Goal: Task Accomplishment & Management: Complete application form

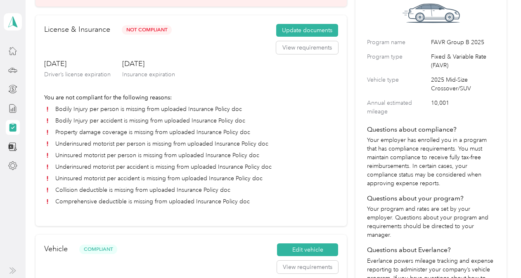
scroll to position [68, 0]
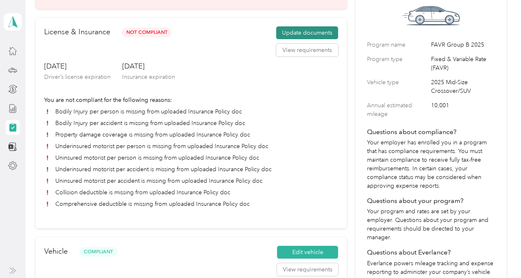
click at [297, 33] on button "Update documents" at bounding box center [307, 32] width 62 height 13
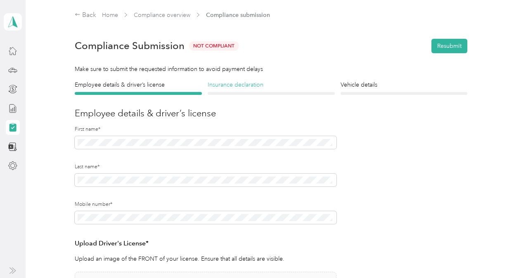
click at [270, 88] on h4 "Insurance declaration" at bounding box center [271, 84] width 127 height 9
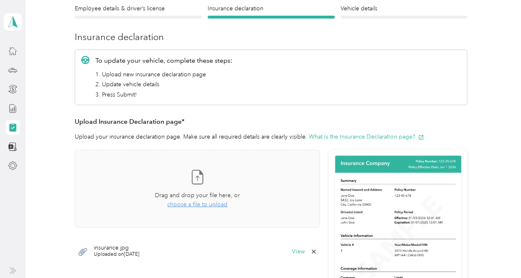
scroll to position [98, 0]
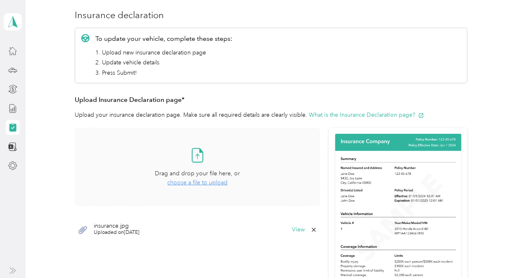
click at [212, 183] on span "choose a file to upload" at bounding box center [197, 182] width 60 height 7
click at [148, 226] on span "SKM_55825093012270.pdf" at bounding box center [130, 226] width 72 height 6
click at [292, 231] on button "View" at bounding box center [298, 230] width 13 height 6
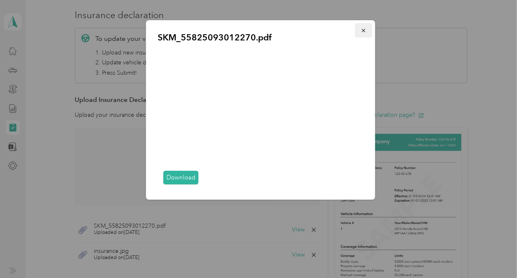
click at [363, 35] on button "button" at bounding box center [363, 30] width 17 height 14
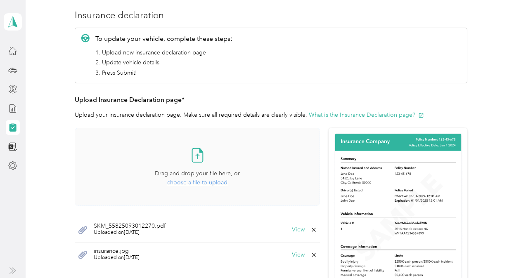
drag, startPoint x: 514, startPoint y: 154, endPoint x: 510, endPoint y: 188, distance: 33.6
click at [510, 188] on div "Back Home Compliance overview Compliance submission Compliance Submission Not C…" at bounding box center [271, 174] width 491 height 545
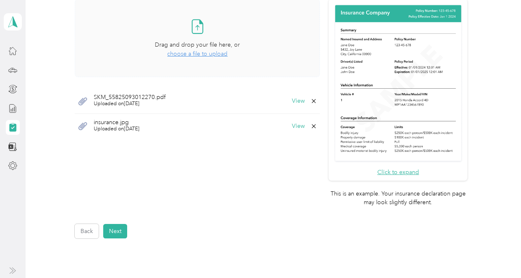
scroll to position [230, 0]
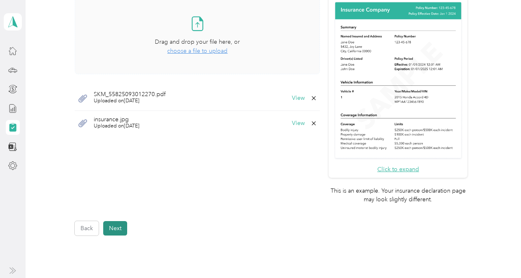
click at [118, 226] on button "Next" at bounding box center [115, 228] width 24 height 14
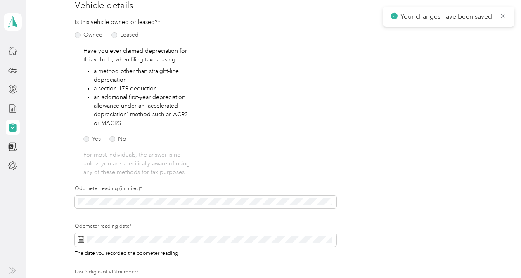
scroll to position [10, 0]
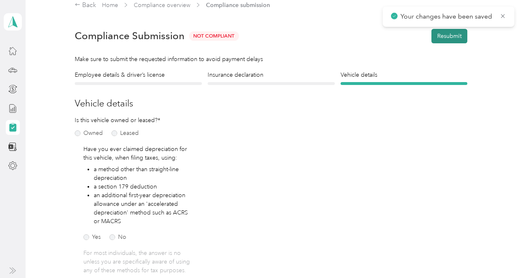
click at [452, 36] on button "Resubmit" at bounding box center [449, 36] width 36 height 14
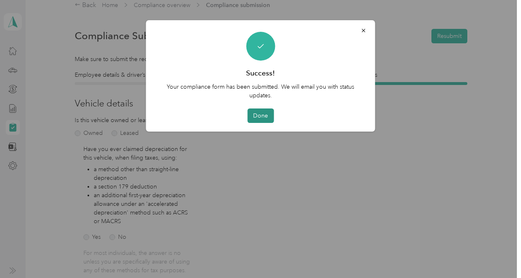
click at [264, 114] on button "Done" at bounding box center [260, 115] width 26 height 14
